Goal: Communication & Community: Answer question/provide support

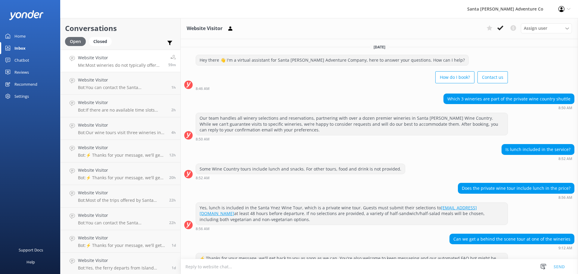
scroll to position [96, 0]
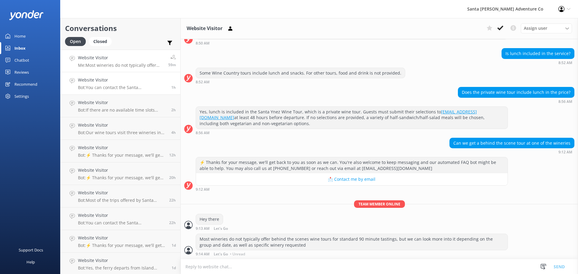
click at [103, 88] on p "Bot: You can contact the Santa [PERSON_NAME] Adventure Co. team at [PHONE_NUMBE…" at bounding box center [122, 87] width 89 height 5
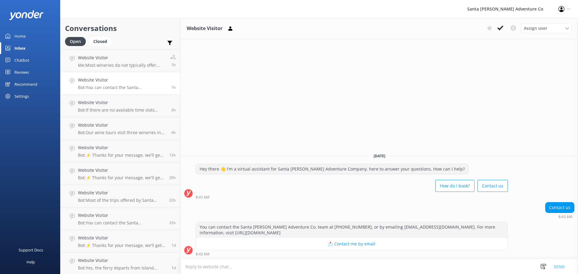
click at [96, 49] on div "Open Closed" at bounding box center [90, 44] width 50 height 14
click at [95, 60] on h4 "Website Visitor" at bounding box center [122, 57] width 88 height 7
